Goal: Register for event/course

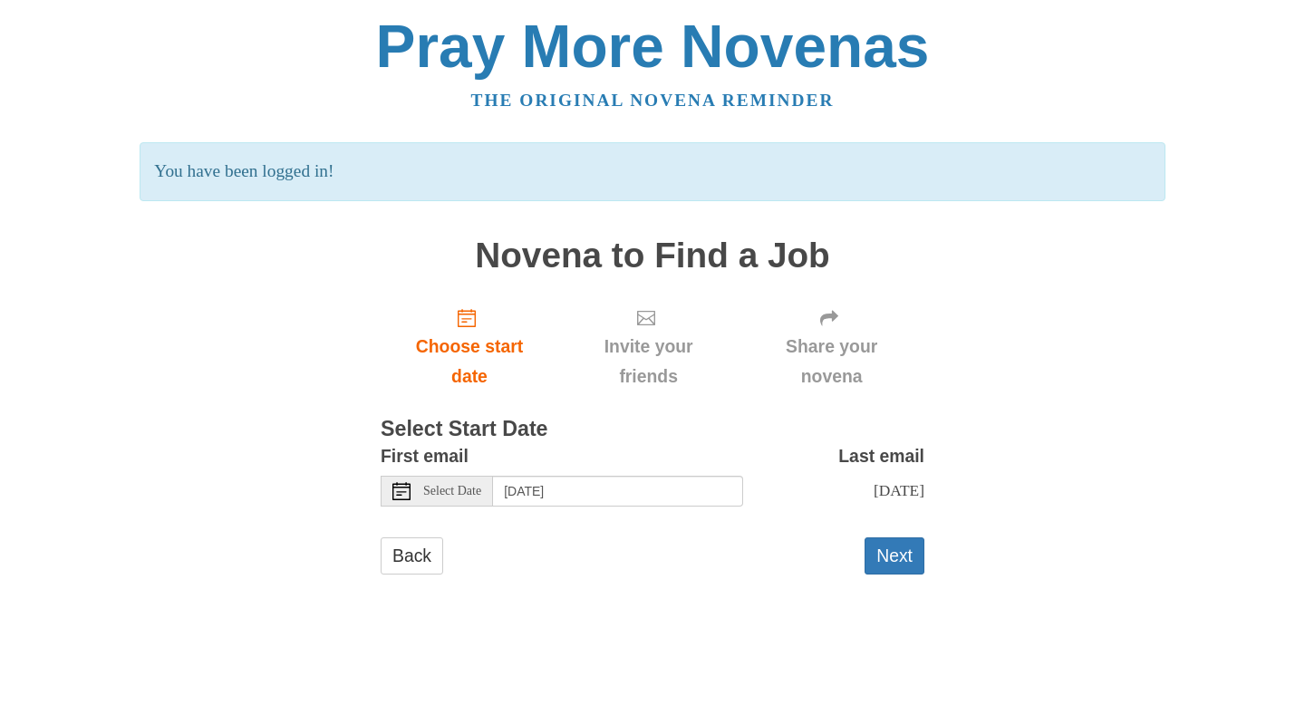
click at [439, 488] on span "Select Date" at bounding box center [452, 491] width 58 height 13
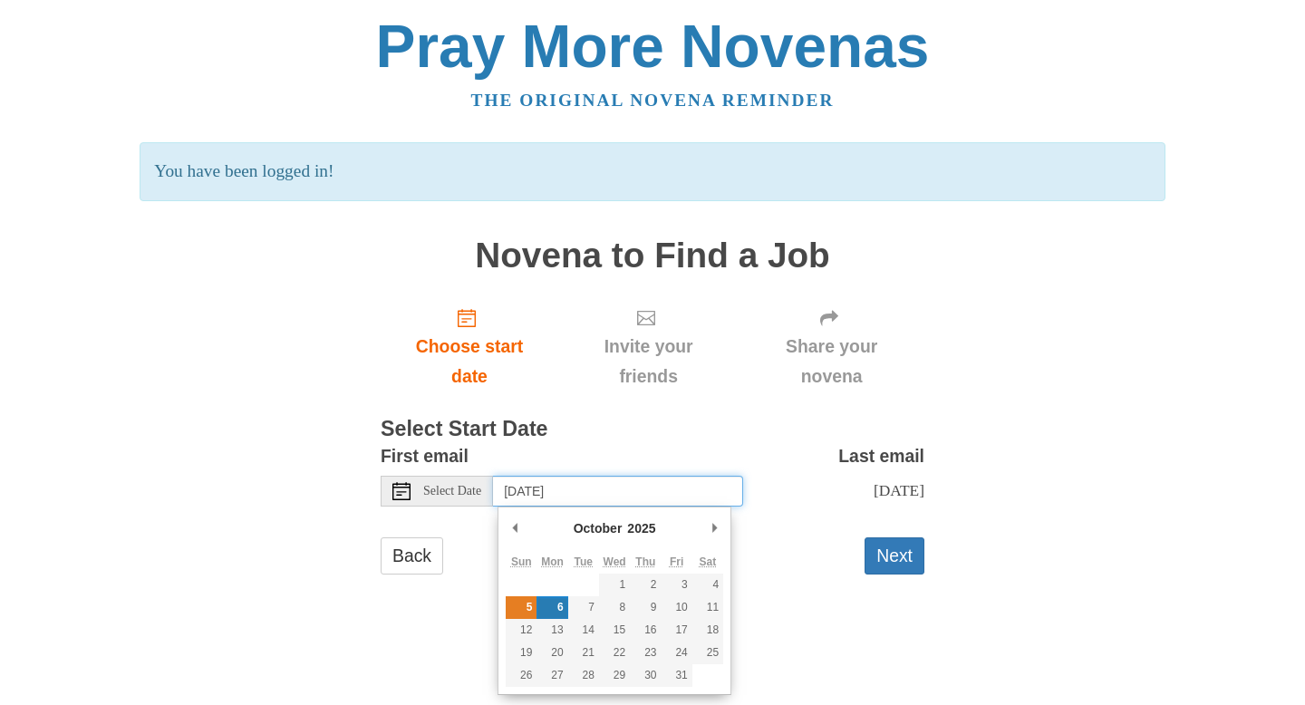
type input "Sunday, October 5th"
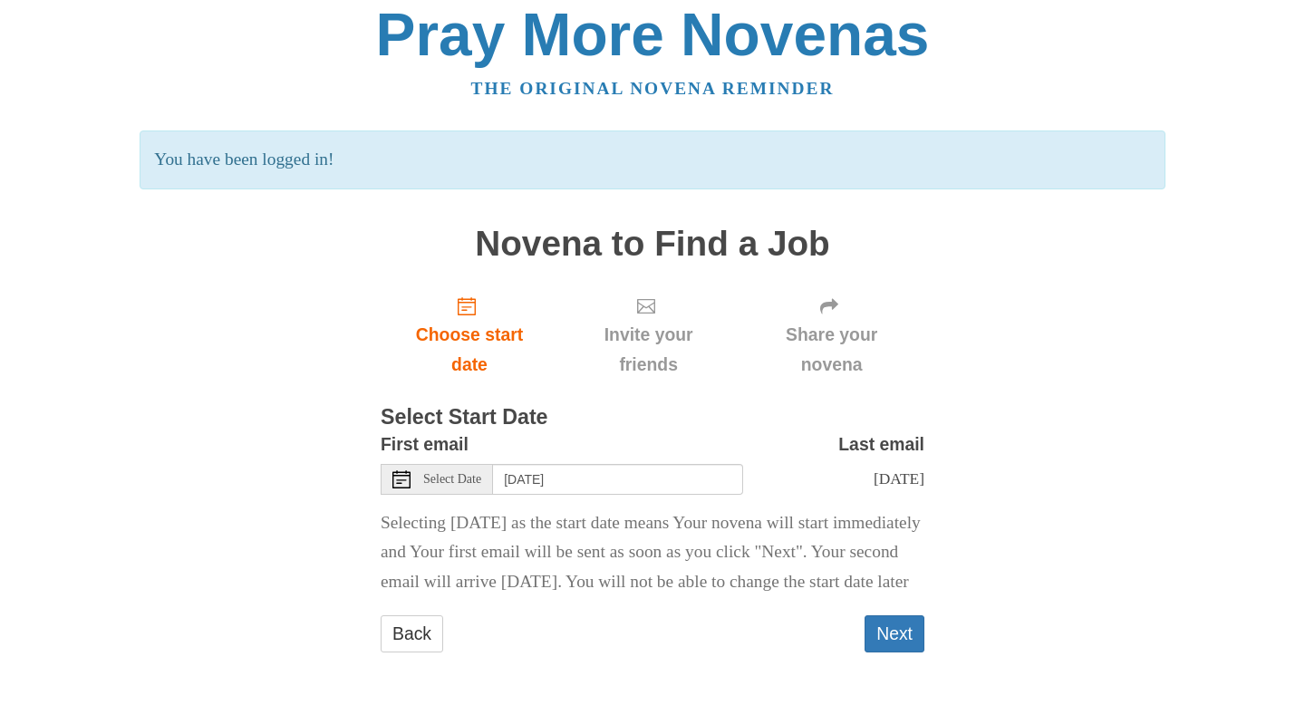
scroll to position [42, 0]
click at [891, 642] on button "Next" at bounding box center [895, 633] width 60 height 37
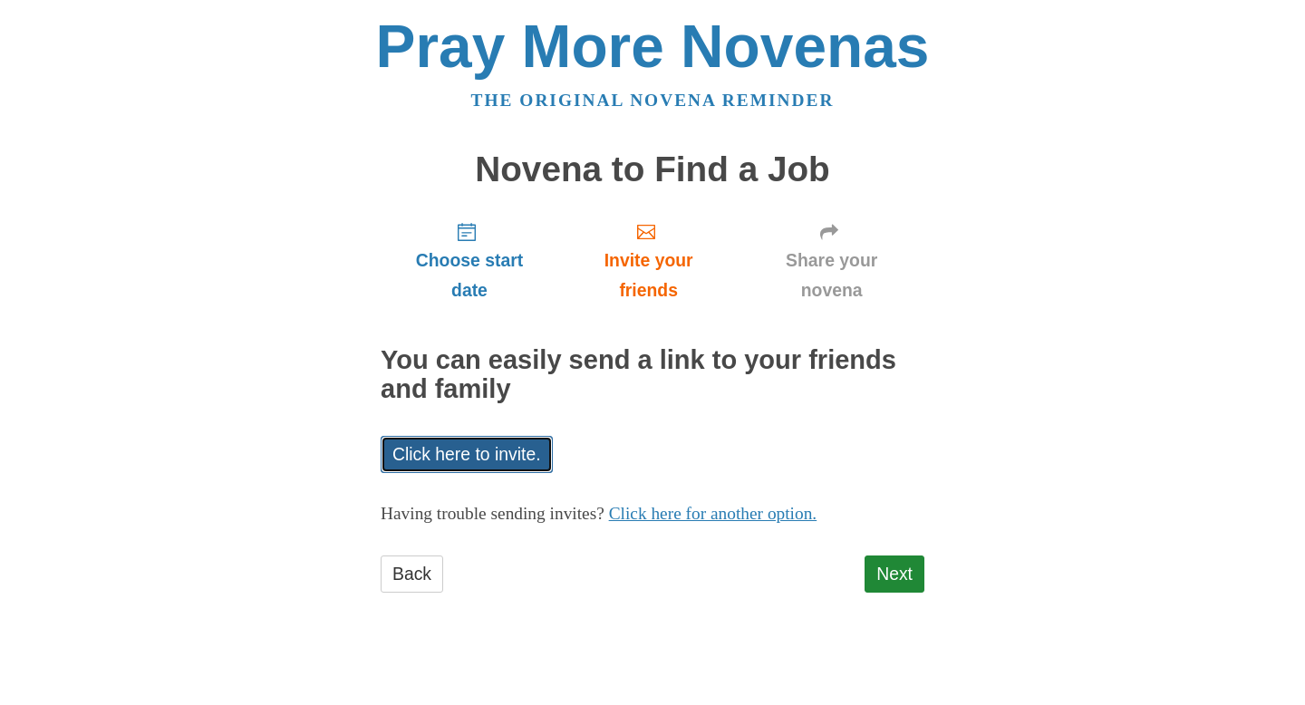
click at [431, 458] on link "Click here to invite." at bounding box center [467, 454] width 172 height 37
click at [893, 580] on link "Next" at bounding box center [895, 574] width 60 height 37
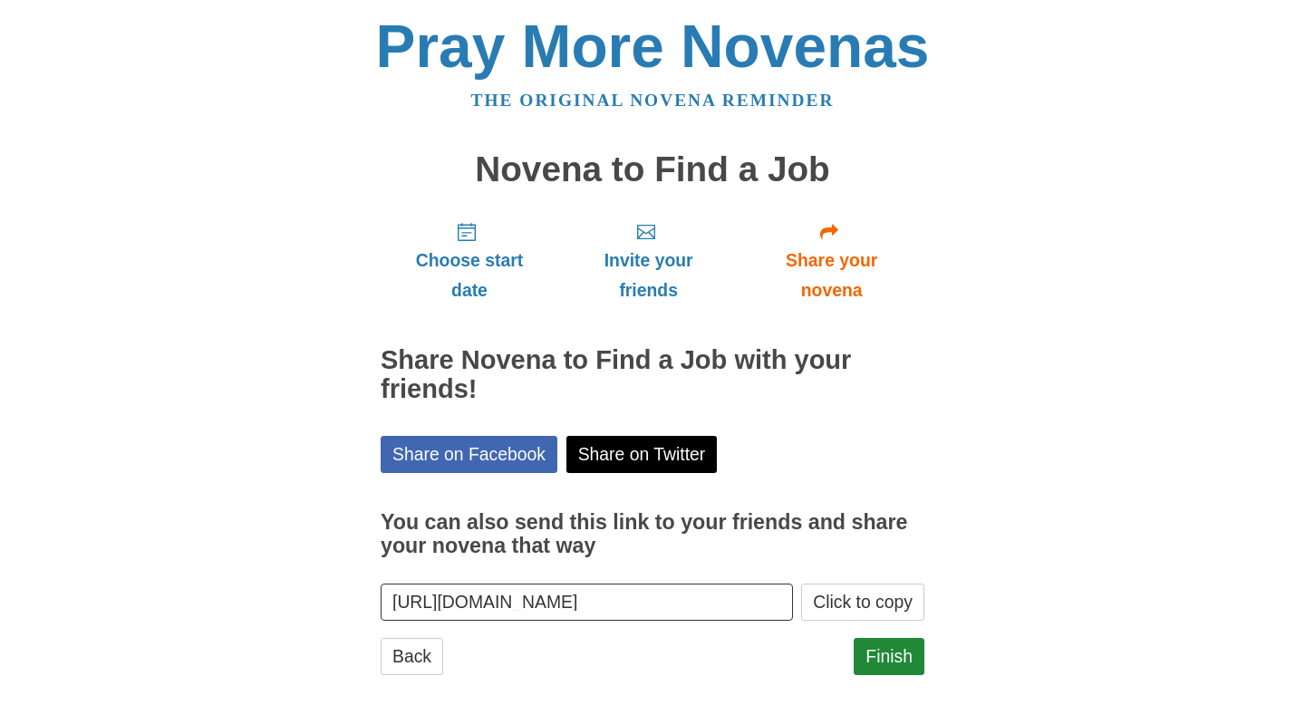
scroll to position [23, 0]
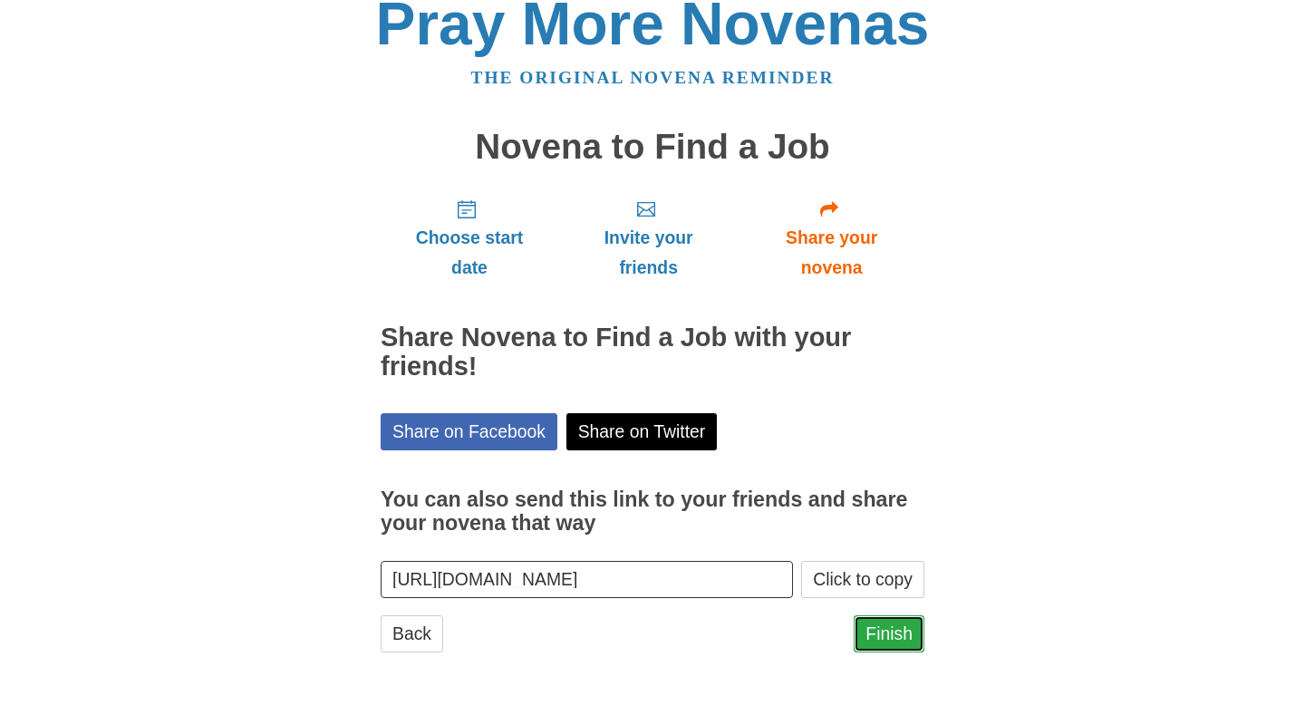
click at [877, 633] on link "Finish" at bounding box center [889, 633] width 71 height 37
